Goal: Obtain resource: Download file/media

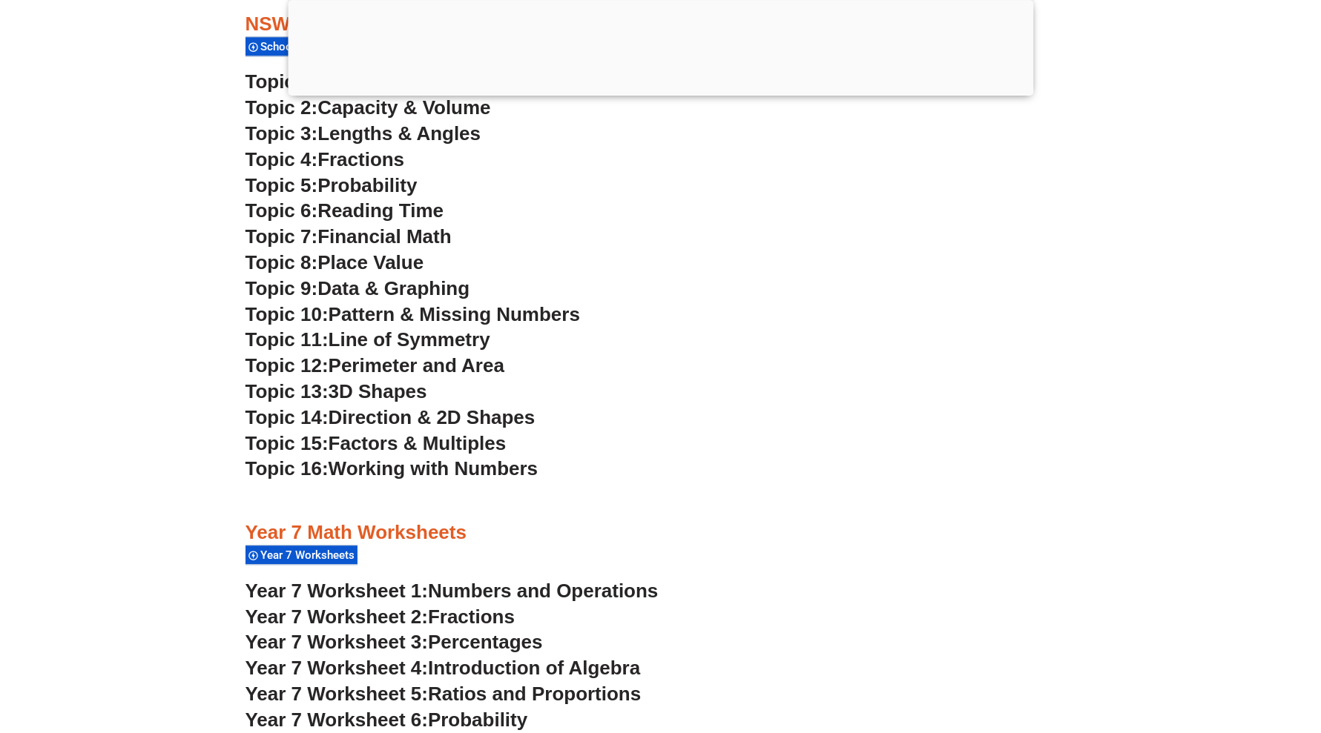
scroll to position [3636, 0]
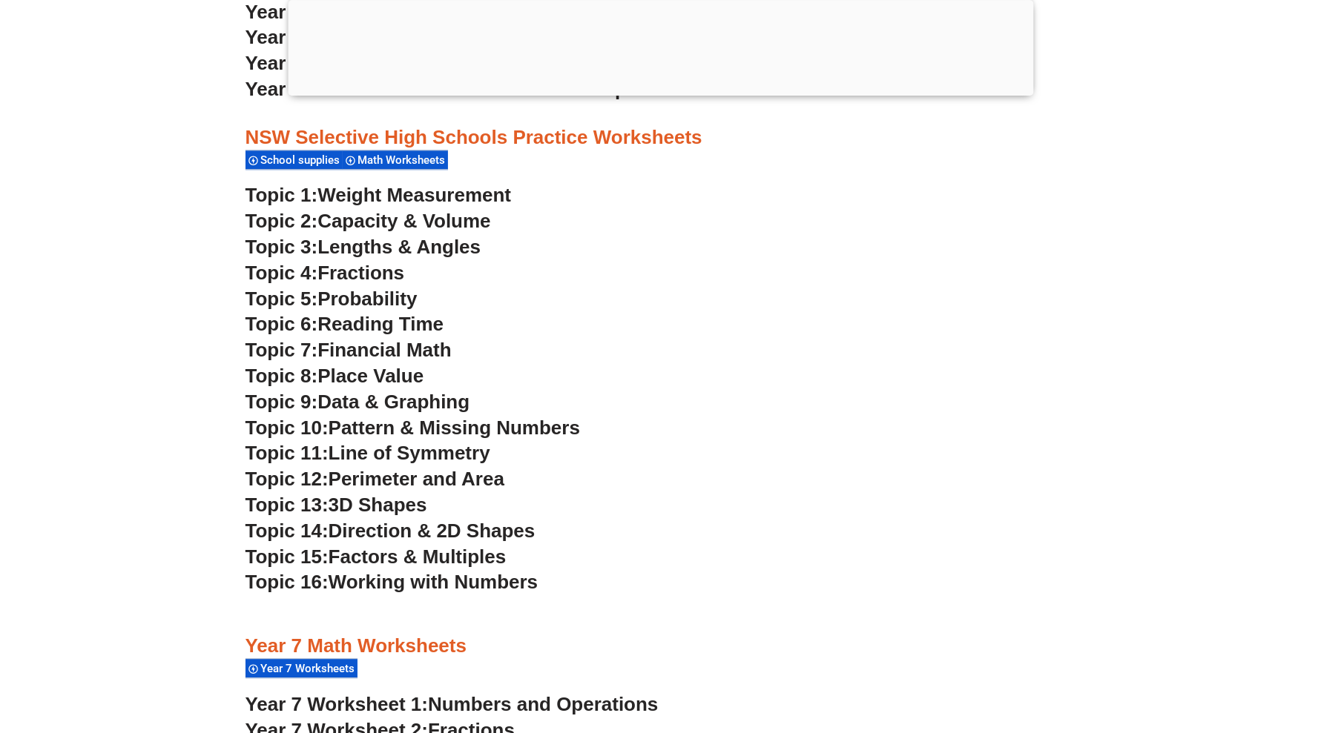
click at [372, 391] on span "Data & Graphing" at bounding box center [393, 402] width 152 height 22
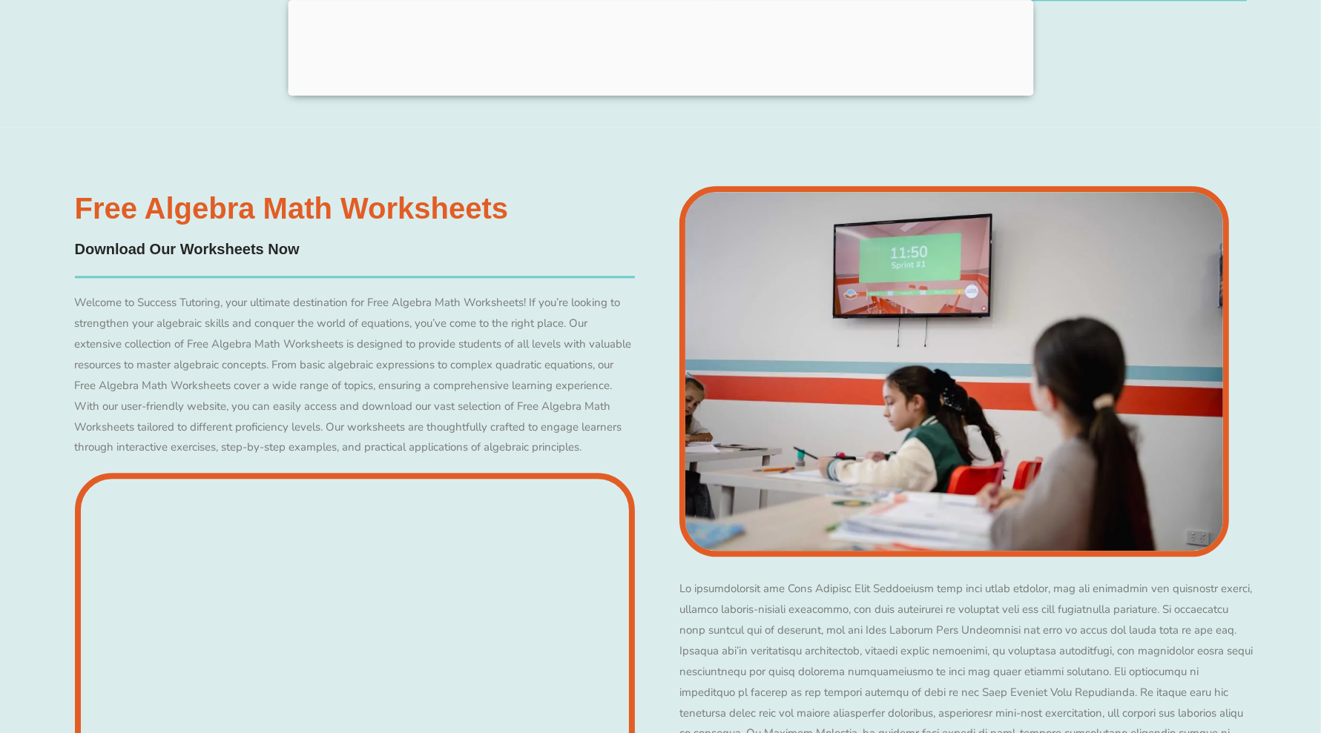
scroll to position [3163, 0]
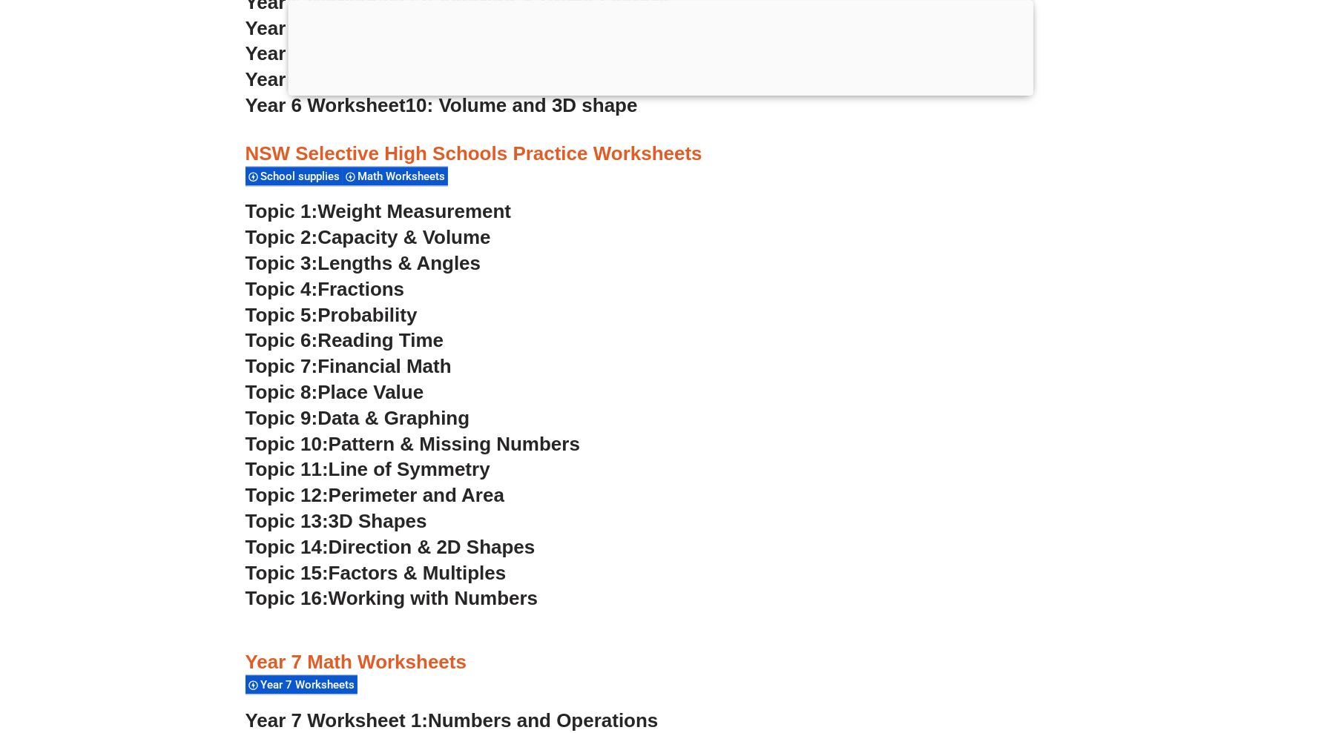
scroll to position [3636, 0]
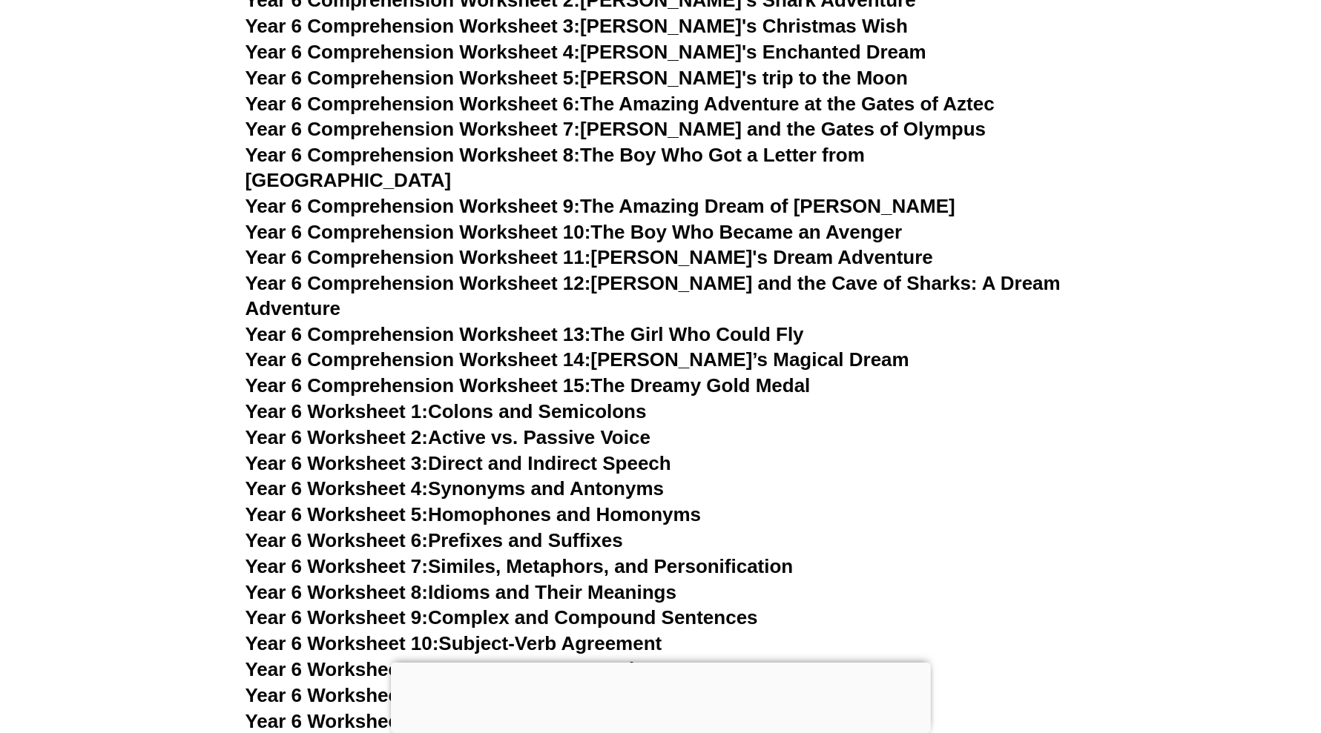
scroll to position [8399, 0]
